Goal: Find contact information: Find contact information

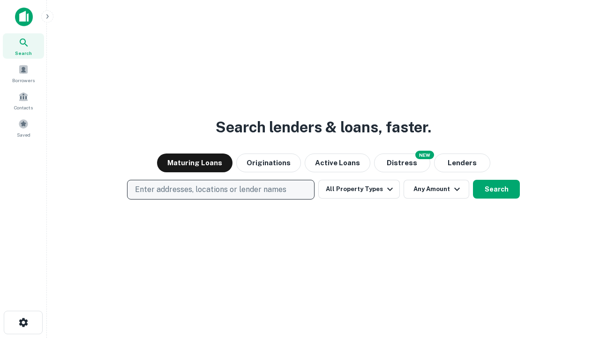
click at [220, 189] on p "Enter addresses, locations or lender names" at bounding box center [210, 189] width 151 height 11
type input "**********"
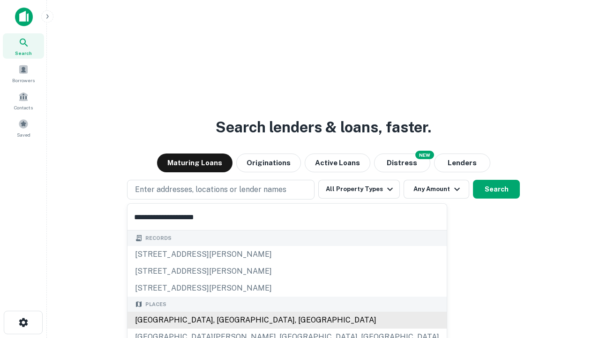
click at [224, 320] on div "Santa Monica, CA, USA" at bounding box center [287, 319] width 319 height 17
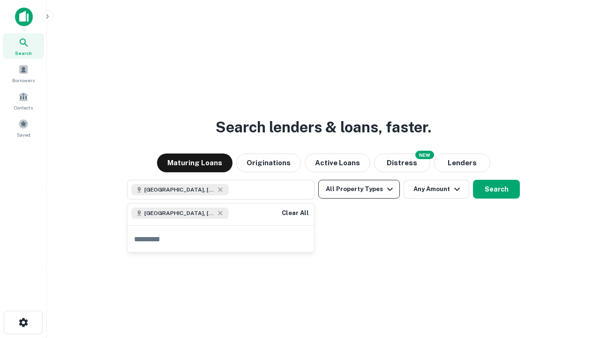
click at [359, 189] on button "All Property Types" at bounding box center [359, 189] width 82 height 19
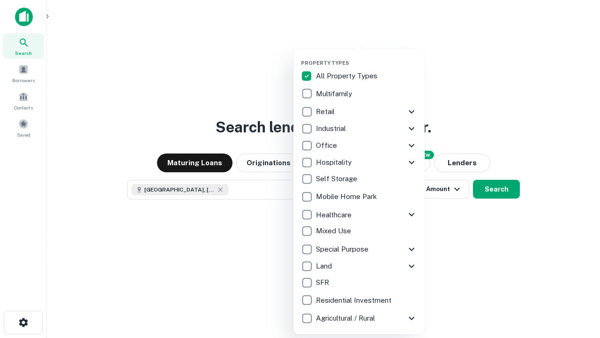
click at [367, 57] on button "button" at bounding box center [366, 57] width 131 height 0
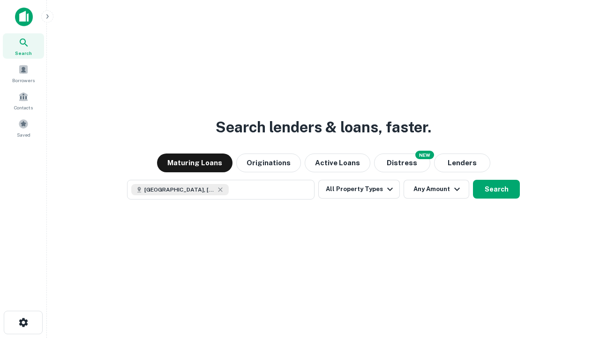
scroll to position [15, 0]
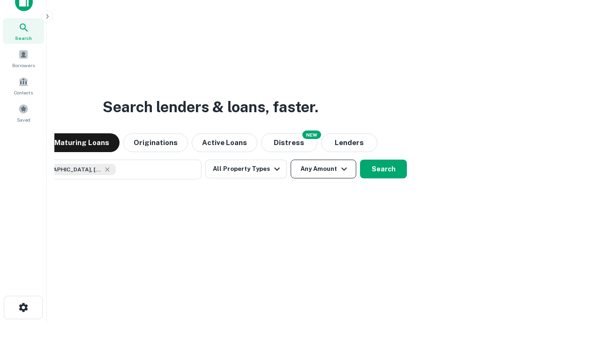
click at [291, 159] on button "Any Amount" at bounding box center [324, 168] width 66 height 19
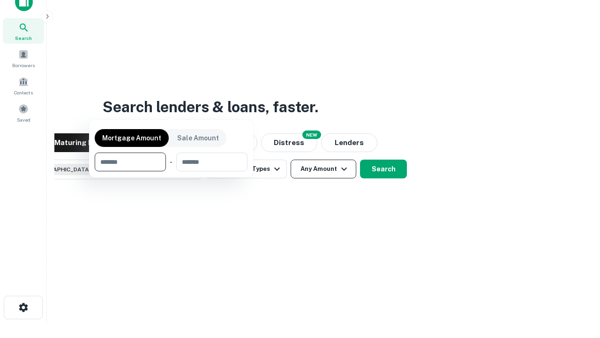
scroll to position [68, 265]
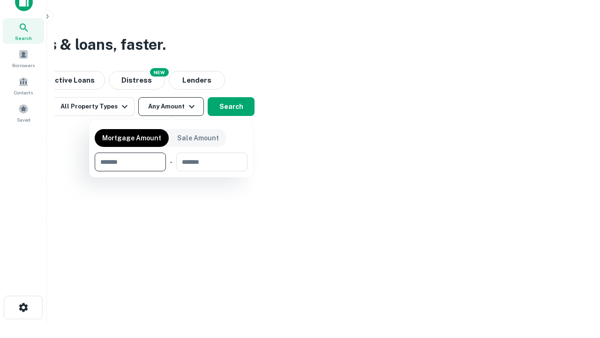
type input "*******"
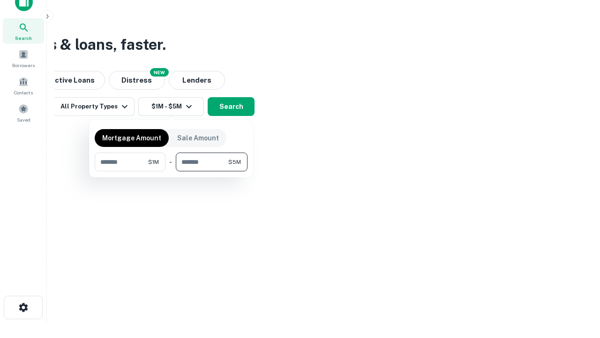
type input "*******"
click at [171, 171] on button "button" at bounding box center [171, 171] width 153 height 0
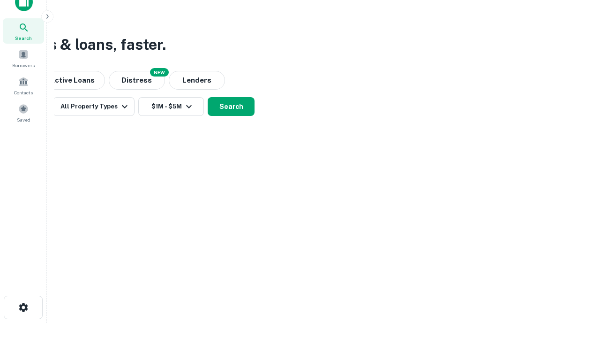
scroll to position [15, 0]
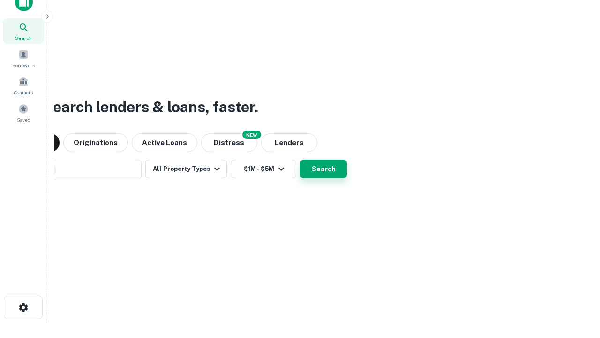
click at [300, 159] on button "Search" at bounding box center [323, 168] width 47 height 19
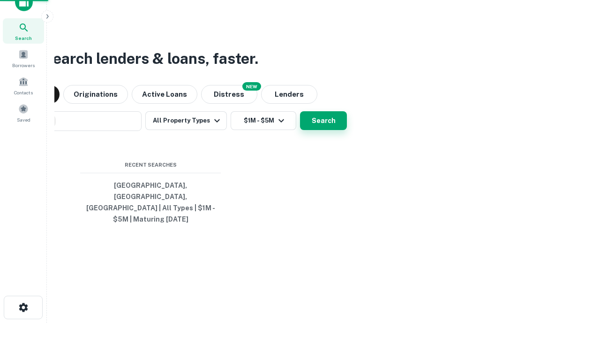
scroll to position [30, 265]
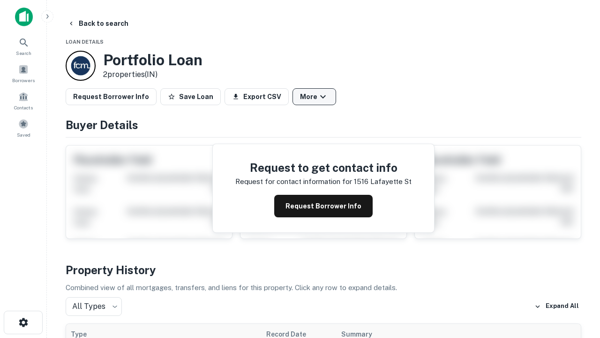
click at [314, 97] on button "More" at bounding box center [315, 96] width 44 height 17
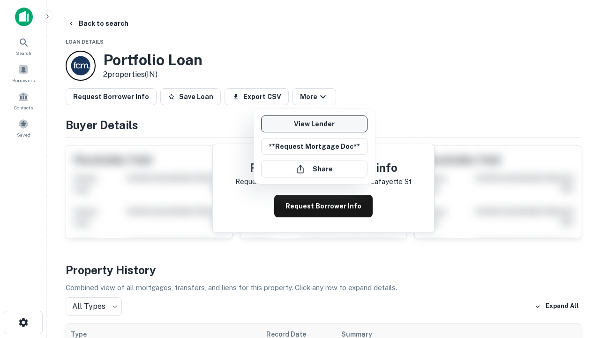
click at [314, 124] on link "View Lender" at bounding box center [314, 123] width 106 height 17
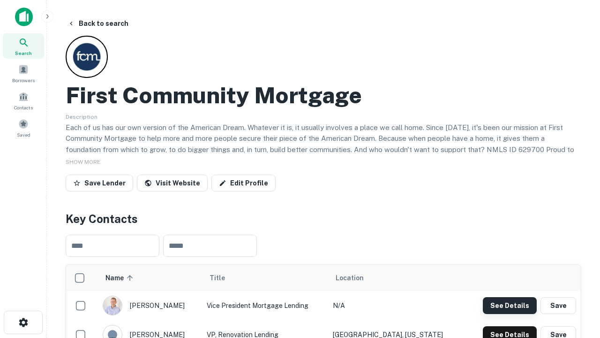
click at [510, 305] on button "See Details" at bounding box center [510, 305] width 54 height 17
click at [23, 322] on icon "button" at bounding box center [23, 321] width 11 height 11
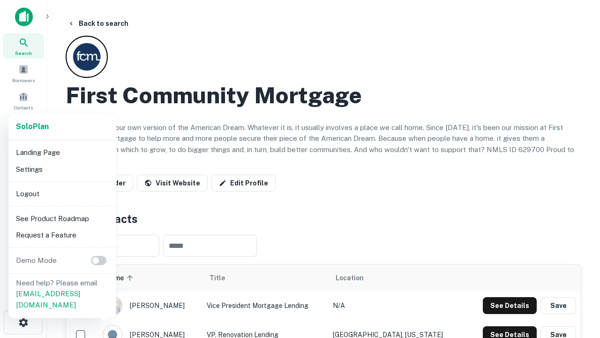
click at [62, 193] on li "Logout" at bounding box center [62, 193] width 100 height 17
